Goal: Find contact information: Find contact information

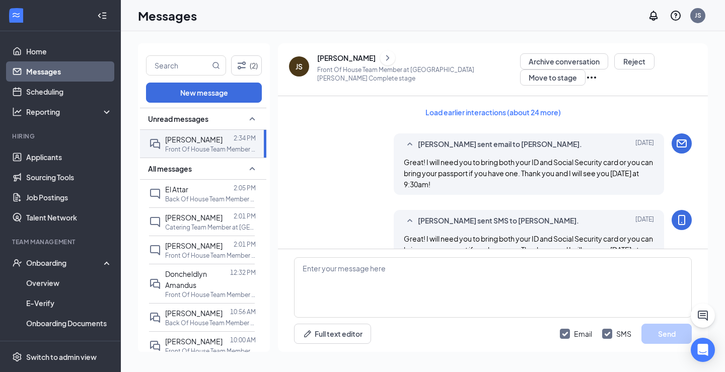
scroll to position [765, 0]
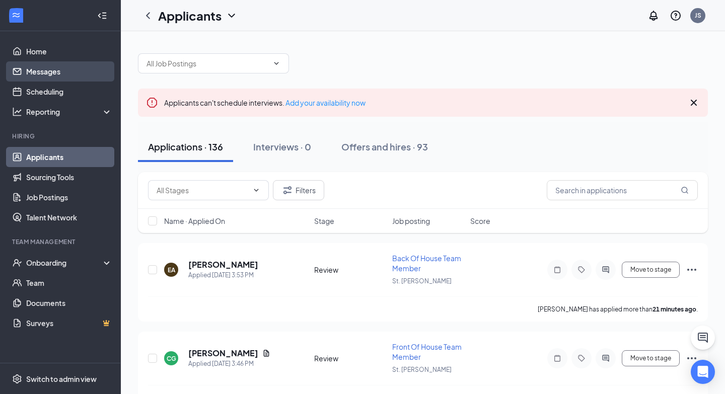
click at [61, 65] on link "Messages" at bounding box center [69, 71] width 86 height 20
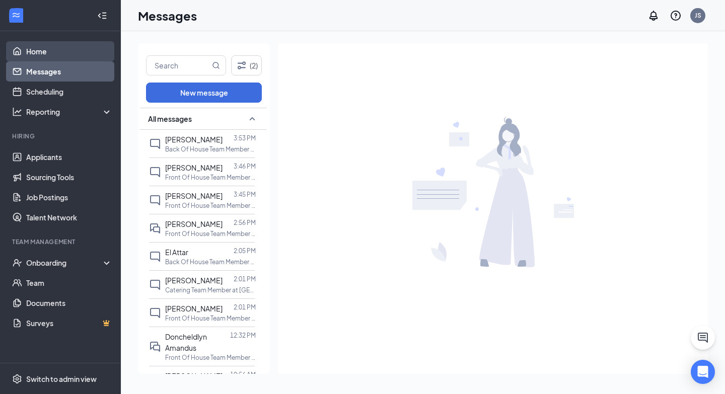
click at [73, 55] on link "Home" at bounding box center [69, 51] width 86 height 20
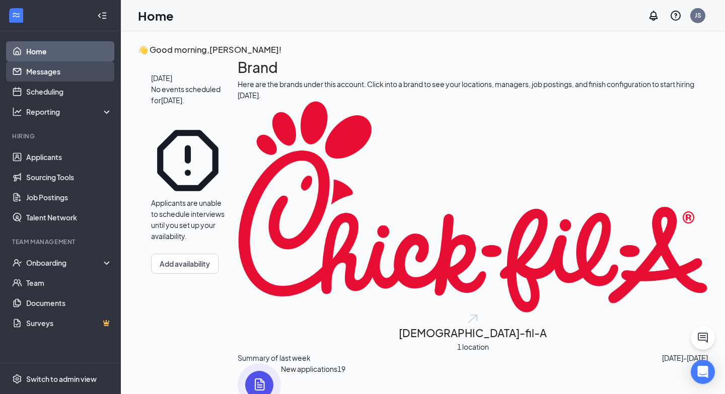
click at [62, 70] on link "Messages" at bounding box center [69, 71] width 86 height 20
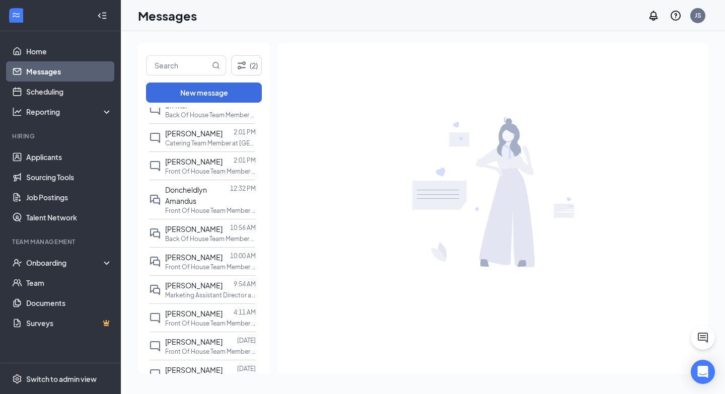
scroll to position [180, 0]
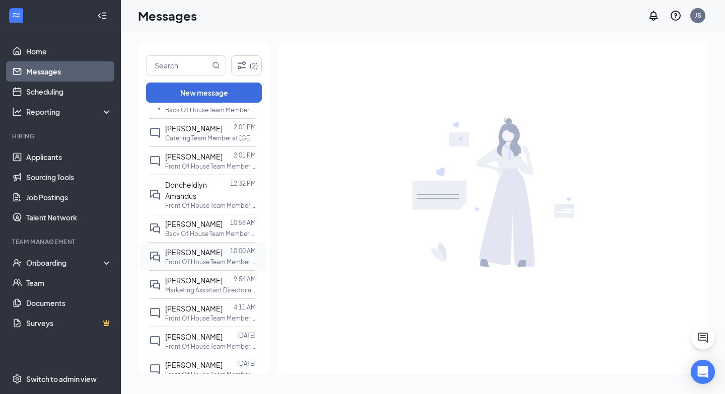
click at [176, 269] on div "[PERSON_NAME] 10:00 AM Front Of House Team Member at [GEOGRAPHIC_DATA][PERSON_N…" at bounding box center [202, 256] width 106 height 28
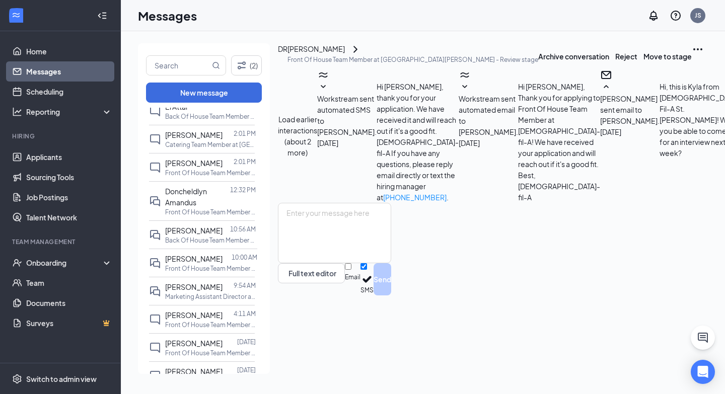
scroll to position [173, 0]
click at [187, 290] on span "[PERSON_NAME]" at bounding box center [193, 287] width 57 height 9
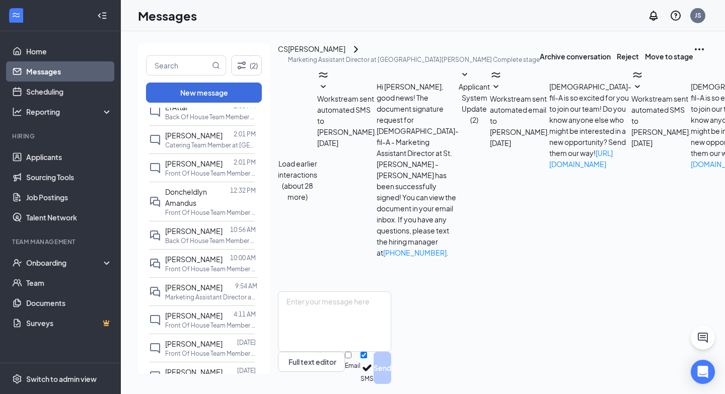
scroll to position [315, 0]
click at [695, 50] on icon "Ellipses" at bounding box center [699, 49] width 9 height 2
click at [288, 54] on div "CS" at bounding box center [283, 48] width 10 height 11
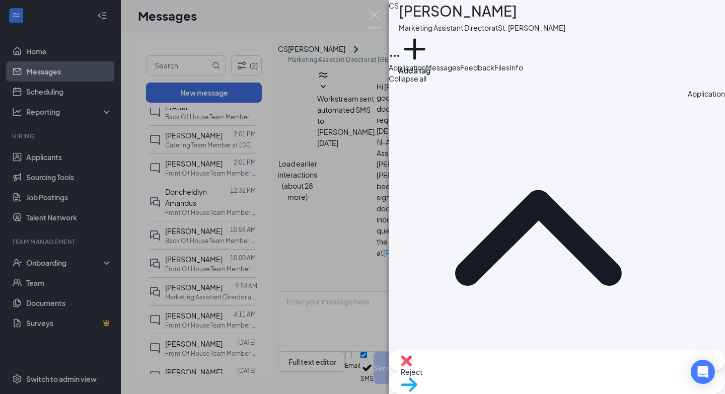
drag, startPoint x: 672, startPoint y: 165, endPoint x: 573, endPoint y: 167, distance: 99.3
copy span "[EMAIL_ADDRESS][DOMAIN_NAME]"
